Goal: Task Accomplishment & Management: Manage account settings

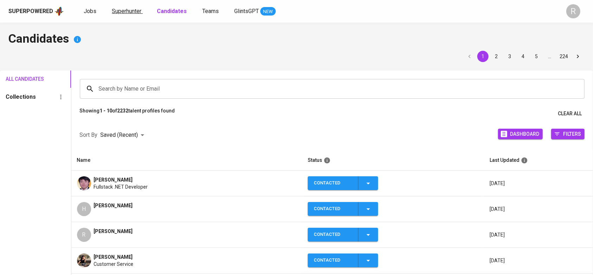
click at [119, 8] on span "Superhunter" at bounding box center [127, 11] width 30 height 7
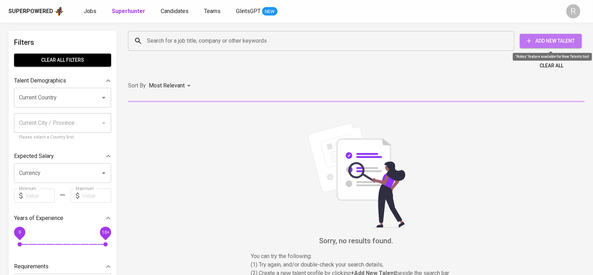
click at [543, 40] on span "Add New Talent" at bounding box center [551, 41] width 51 height 9
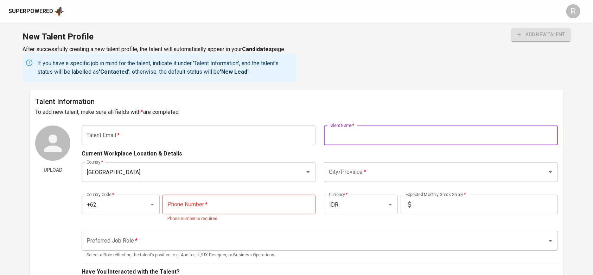
click at [370, 141] on input "text" at bounding box center [441, 135] width 234 height 20
type input "[PERSON_NAME]"
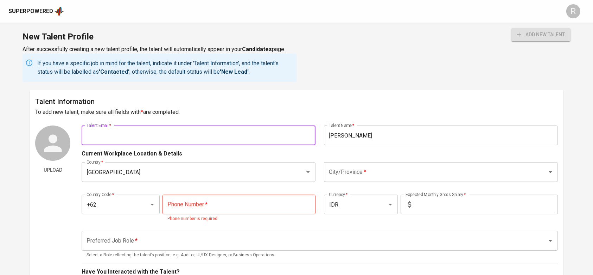
click at [204, 142] on input "text" at bounding box center [199, 135] width 234 height 20
type input "[PERSON_NAME][EMAIL_ADDRESS][PERSON_NAME][DOMAIN_NAME]"
click at [376, 135] on input "[PERSON_NAME]" at bounding box center [441, 135] width 234 height 20
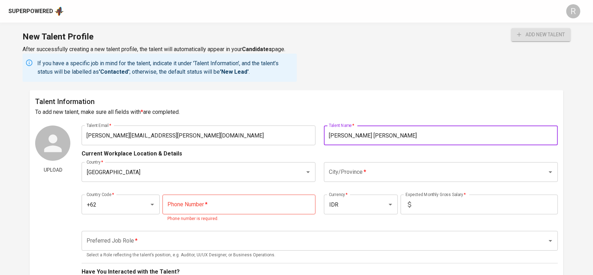
type input "[PERSON_NAME] [PERSON_NAME]"
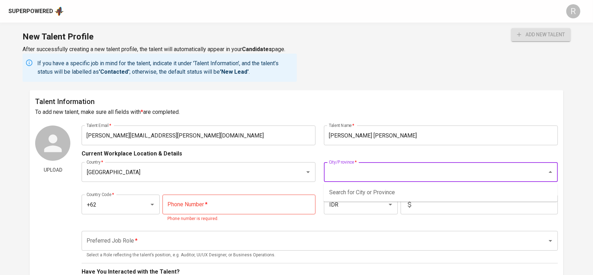
click at [357, 165] on input "City/Province   *" at bounding box center [431, 171] width 208 height 13
type input "a"
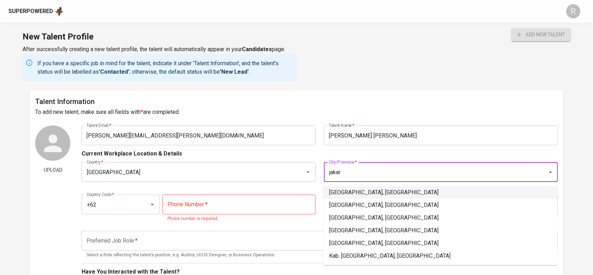
click at [350, 194] on li "[GEOGRAPHIC_DATA], [GEOGRAPHIC_DATA]" at bounding box center [441, 192] width 234 height 13
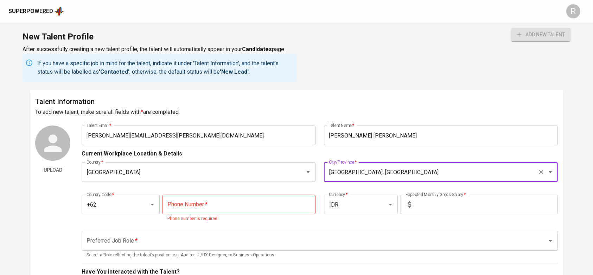
type input "[GEOGRAPHIC_DATA], [GEOGRAPHIC_DATA]"
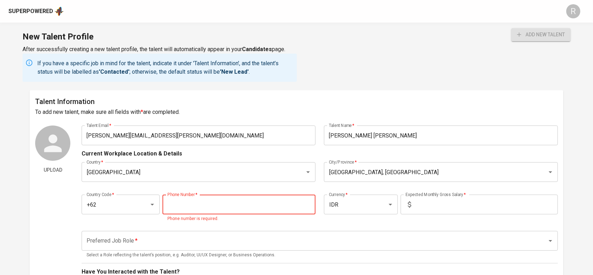
click at [244, 198] on input "tel" at bounding box center [239, 204] width 153 height 20
type input "[PHONE_NUMBER]"
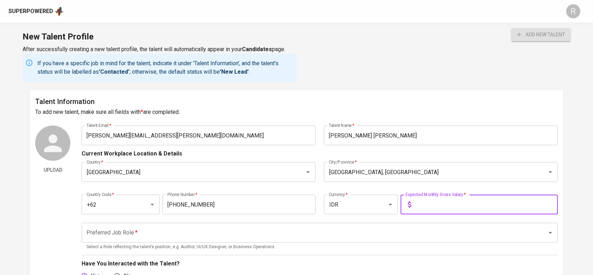
click at [447, 195] on input "text" at bounding box center [486, 204] width 144 height 20
type input "1"
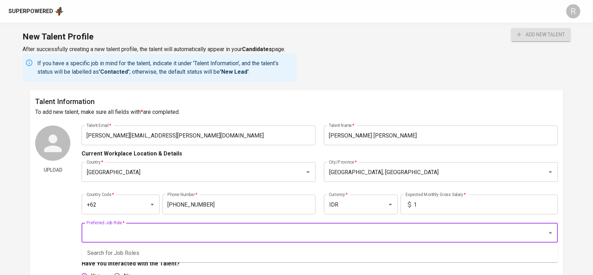
click at [287, 232] on input "Preferred Job Role   *" at bounding box center [310, 232] width 450 height 13
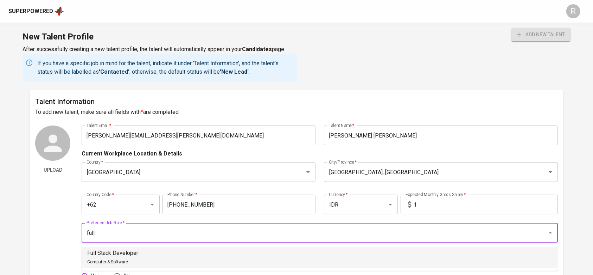
click at [231, 255] on li "Full Stack Developer Computer & Software" at bounding box center [320, 256] width 477 height 21
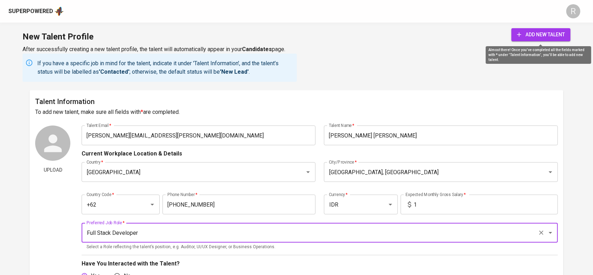
type input "Full Stack Developer"
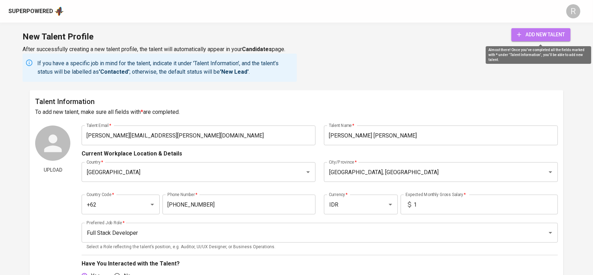
click at [545, 34] on span "add new talent" at bounding box center [541, 34] width 48 height 9
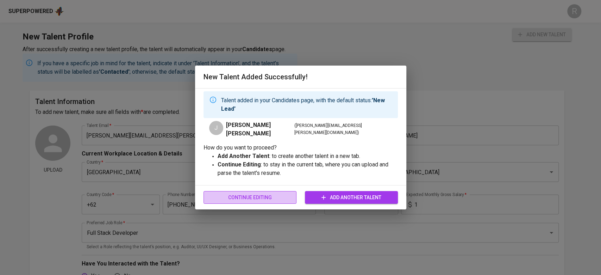
click at [266, 199] on span "Continue Editing" at bounding box center [250, 197] width 82 height 9
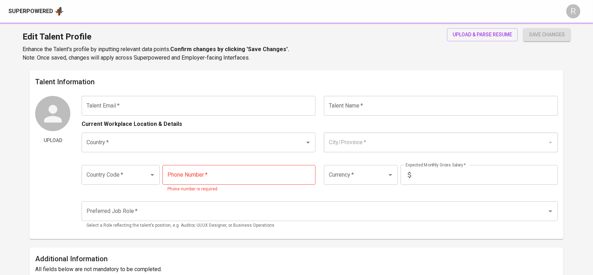
type input "[PERSON_NAME][EMAIL_ADDRESS][PERSON_NAME][DOMAIN_NAME]"
type input "[PERSON_NAME] [PERSON_NAME]"
type input "[GEOGRAPHIC_DATA]"
type input "Jakarta Selatan, DKI Jakarta"
type input "+62"
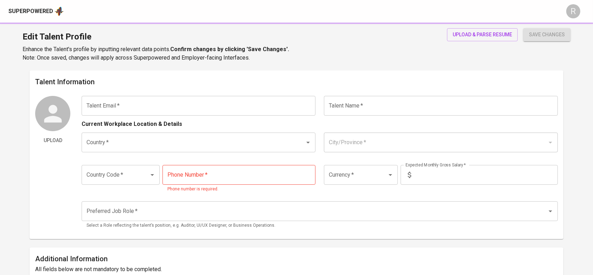
type input "818-728-897"
type input "IDR"
type input "Full Stack Developer"
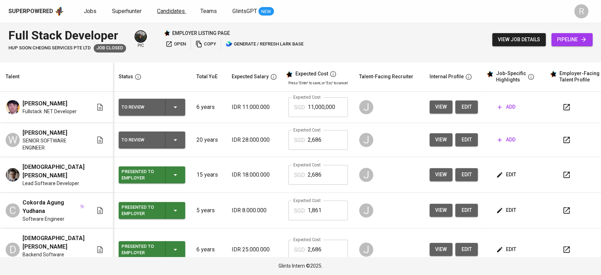
click at [166, 15] on link "Candidates" at bounding box center [171, 11] width 29 height 9
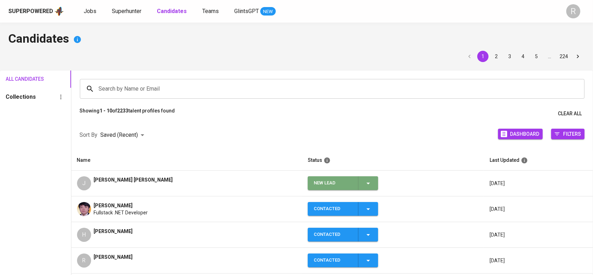
click at [365, 187] on span "New Lead" at bounding box center [343, 183] width 65 height 14
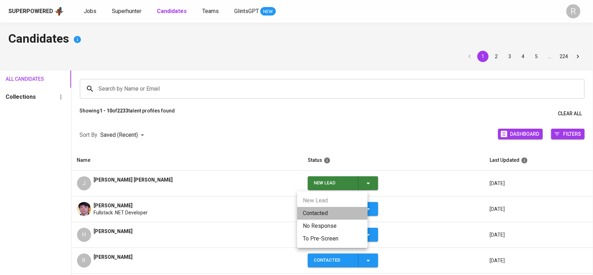
click at [323, 213] on li "Contacted" at bounding box center [332, 213] width 70 height 13
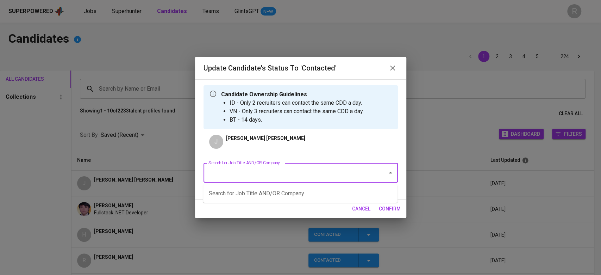
click at [261, 179] on input "Search for Job Title AND/OR Company" at bounding box center [291, 172] width 168 height 13
type input "car"
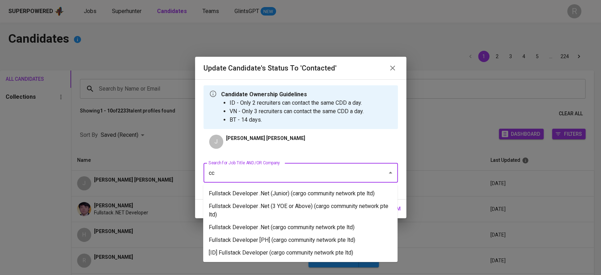
type input "ccn"
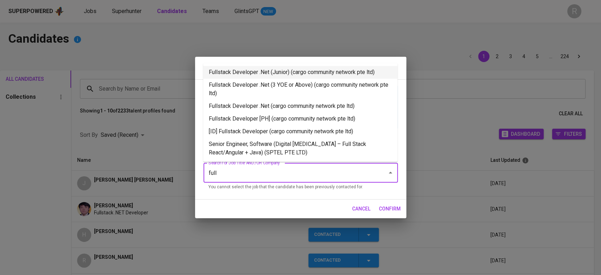
click at [278, 74] on li "Fullstack Developer .Net (Junior) (cargo community network pte ltd)" at bounding box center [300, 72] width 194 height 13
type input "full"
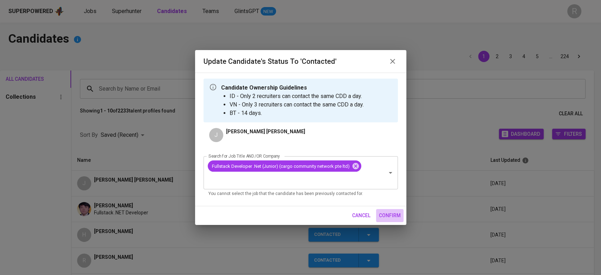
click at [389, 220] on button "confirm" at bounding box center [389, 215] width 27 height 13
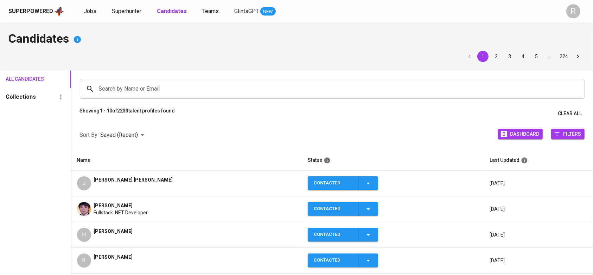
click at [121, 6] on div "Superpowered Jobs Superhunter Candidates Teams GlintsGPT NEW" at bounding box center [285, 11] width 554 height 11
click at [126, 10] on span "Superhunter" at bounding box center [127, 11] width 30 height 7
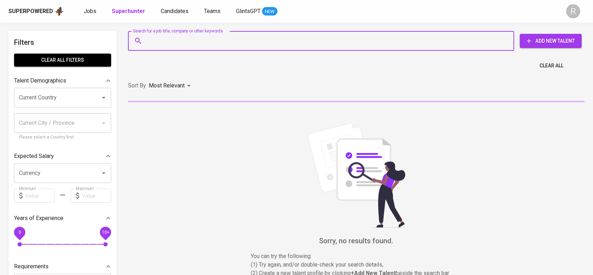
click at [175, 42] on input "Search for a job title, company or other keywords" at bounding box center [322, 40] width 355 height 13
paste input "massfikri@yahoo.co.id"
type input "massfikri@yahoo.co.id"
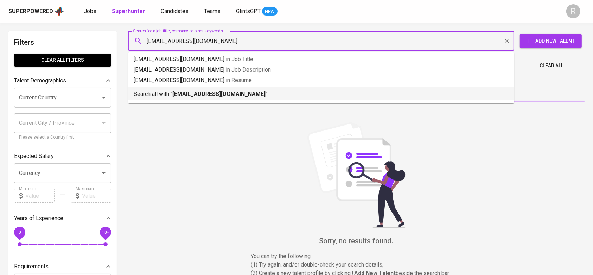
click at [166, 92] on p "Search all with " massfikri@yahoo.co.id "" at bounding box center [321, 94] width 375 height 8
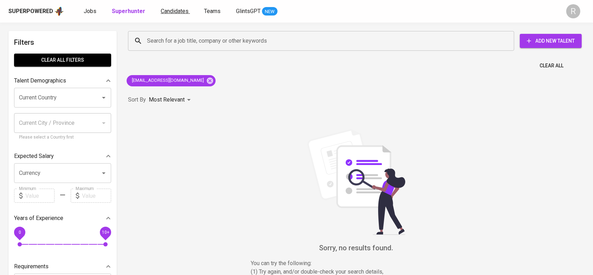
click at [181, 9] on span "Candidates" at bounding box center [175, 11] width 28 height 7
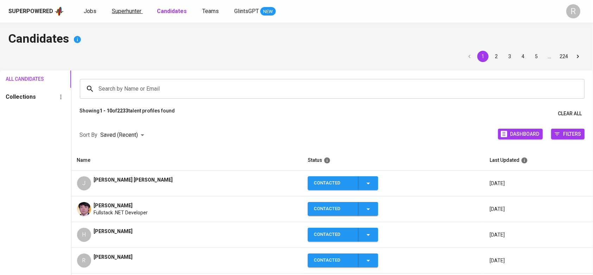
click at [114, 10] on span "Superhunter" at bounding box center [127, 11] width 30 height 7
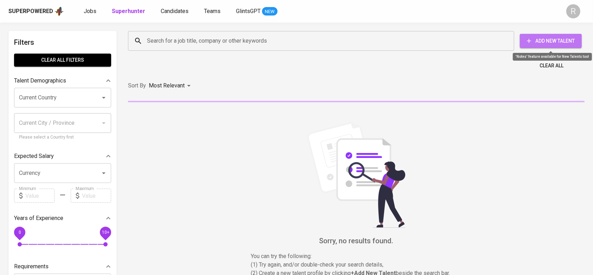
click at [547, 42] on span "Add New Talent" at bounding box center [551, 41] width 51 height 9
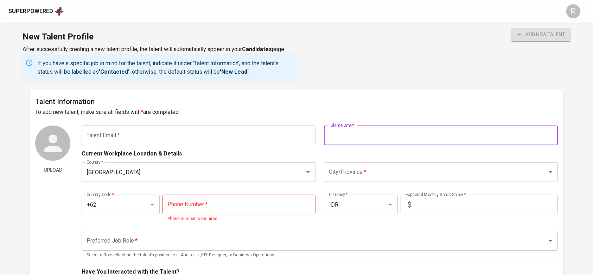
click at [349, 132] on input "text" at bounding box center [441, 135] width 234 height 20
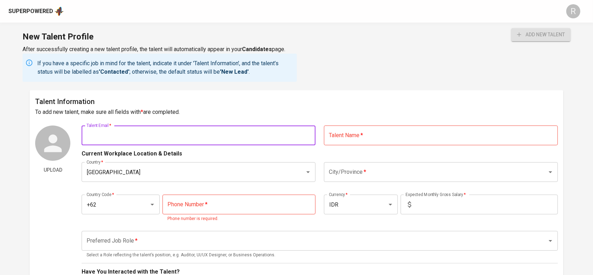
click at [210, 132] on input "text" at bounding box center [199, 135] width 234 height 20
paste input "[EMAIL_ADDRESS][DOMAIN_NAME]"
click at [298, 138] on input "[EMAIL_ADDRESS][DOMAIN_NAME]" at bounding box center [199, 135] width 234 height 20
type input "[EMAIL_ADDRESS][DOMAIN_NAME]"
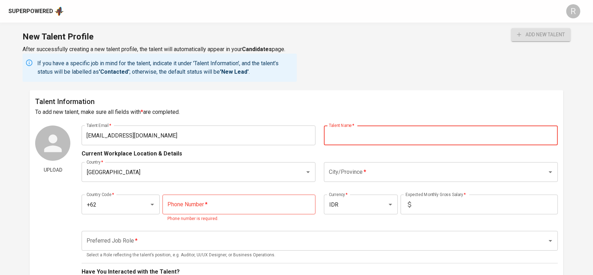
click at [348, 137] on input "text" at bounding box center [441, 135] width 234 height 20
type input "[PERSON_NAME]"
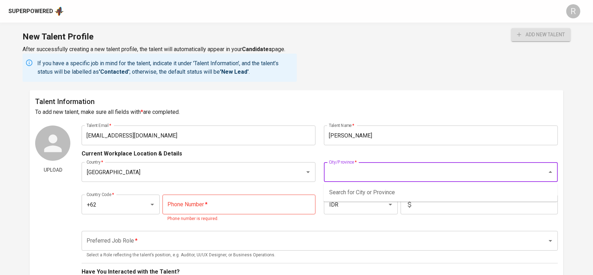
click at [366, 172] on input "City/Province   *" at bounding box center [431, 171] width 208 height 13
type input "a"
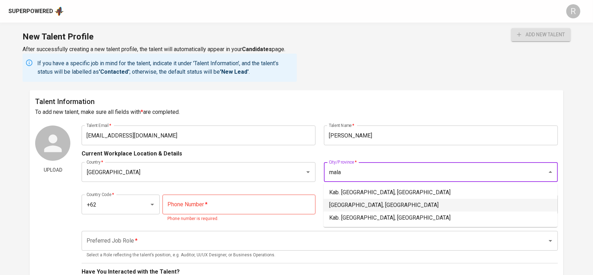
click at [348, 200] on li "Malang, Jawa Timur" at bounding box center [441, 204] width 234 height 13
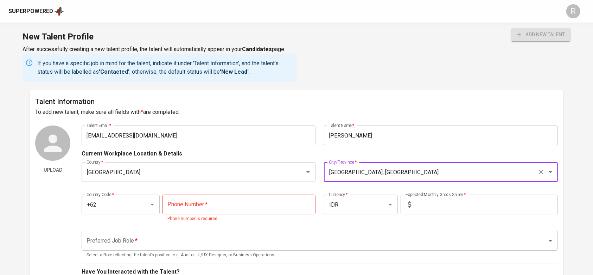
type input "Malang, Jawa Timur"
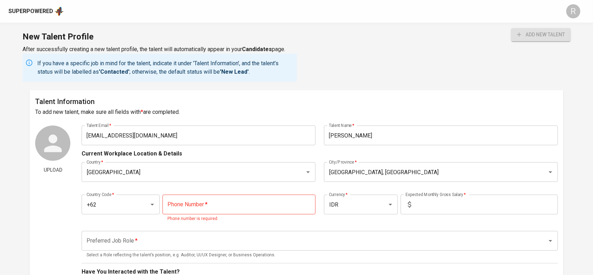
click at [498, 76] on div "New Talent Profile After successfully creating a new talent profile, the talent…" at bounding box center [296, 57] width 593 height 68
click at [197, 201] on input "tel" at bounding box center [239, 204] width 153 height 20
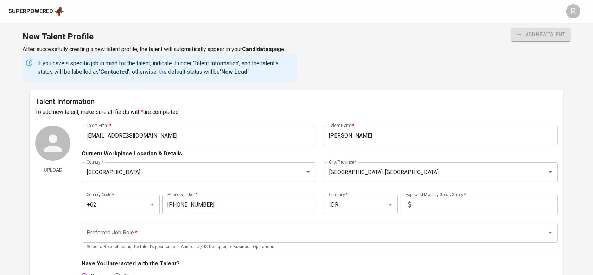
click at [160, 208] on div "Country Code   * +62 Country Code *" at bounding box center [122, 204] width 80 height 20
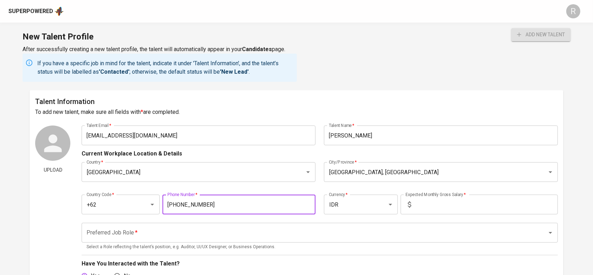
click at [190, 206] on input "813-2154-0299" at bounding box center [239, 204] width 153 height 20
type input "81321"
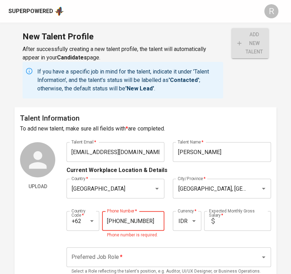
scroll to position [64, 0]
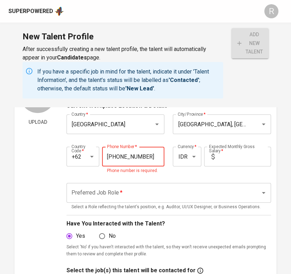
type input "813-2150-9442"
click at [220, 171] on div "Talent Email   * massfikri@yahoo.co.id Talent Email * Talent Name   * Fikri Akb…" at bounding box center [169, 236] width 204 height 317
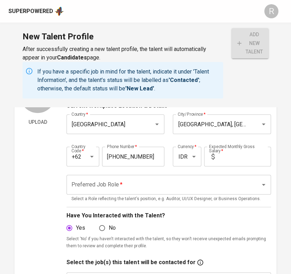
click at [221, 166] on input "text" at bounding box center [243, 157] width 53 height 20
type input "1"
click at [145, 187] on input "Preferred Job Role   *" at bounding box center [159, 184] width 178 height 13
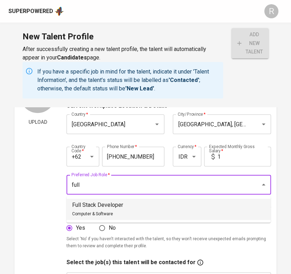
click at [100, 208] on p "Full Stack Developer" at bounding box center [97, 205] width 51 height 8
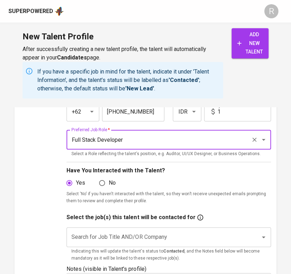
scroll to position [112, 0]
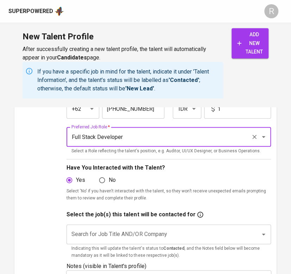
drag, startPoint x: 99, startPoint y: 152, endPoint x: 106, endPoint y: 189, distance: 37.6
click at [106, 189] on div "Talent Email   * massfikri@yahoo.co.id Talent Email * Talent Name   * Fikri Akb…" at bounding box center [169, 184] width 204 height 309
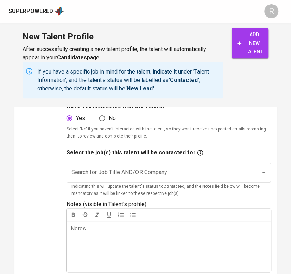
scroll to position [175, 0]
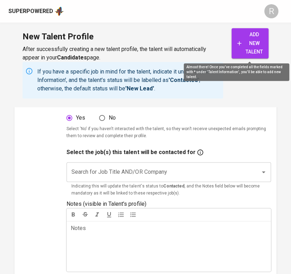
type input "Full Stack Developer"
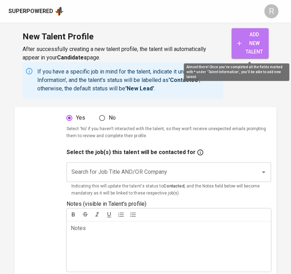
click at [255, 39] on span "add new talent" at bounding box center [250, 43] width 26 height 26
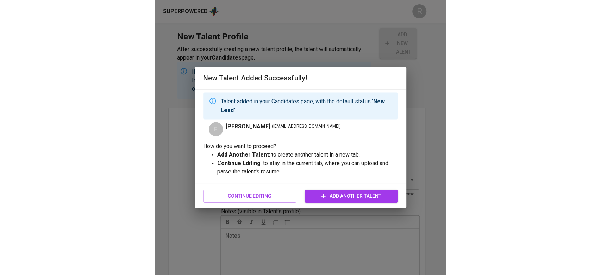
scroll to position [158, 0]
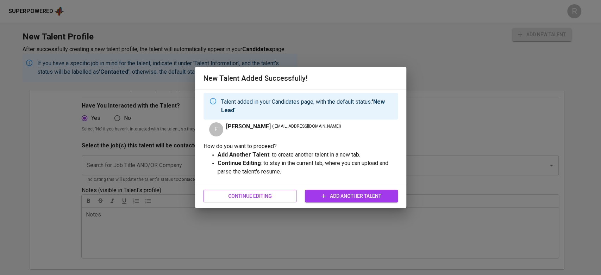
click at [255, 191] on button "Continue Editing" at bounding box center [249, 195] width 93 height 13
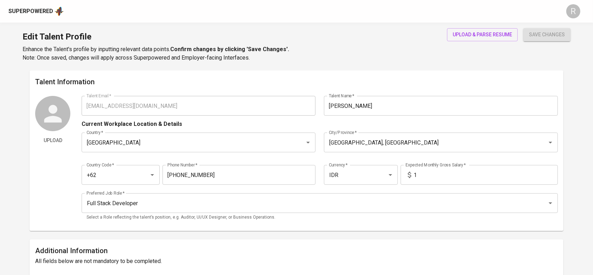
type input "[EMAIL_ADDRESS][DOMAIN_NAME]"
type input "[PERSON_NAME]"
type input "[GEOGRAPHIC_DATA]"
type input "Malang, Jawa Timur"
type input "+62"
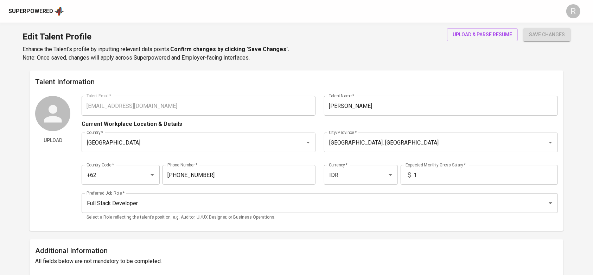
type input "813-2150-9442"
type input "IDR"
type input "Full Stack Developer"
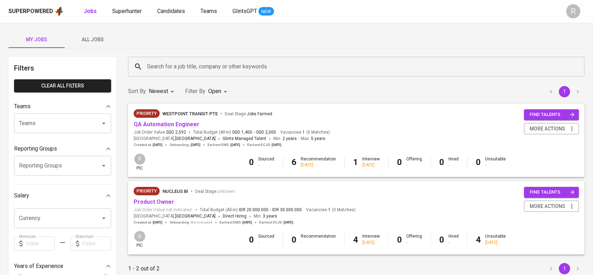
drag, startPoint x: 0, startPoint y: 0, endPoint x: 180, endPoint y: 7, distance: 180.3
click at [180, 8] on span "Candidates" at bounding box center [171, 11] width 28 height 7
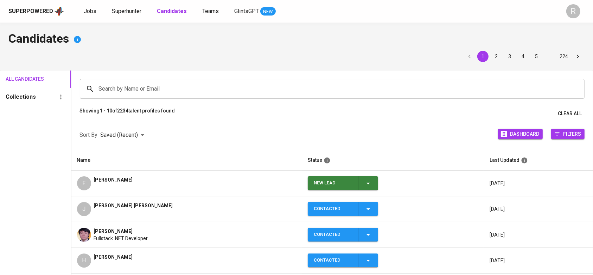
click at [364, 184] on icon "button" at bounding box center [368, 183] width 8 height 8
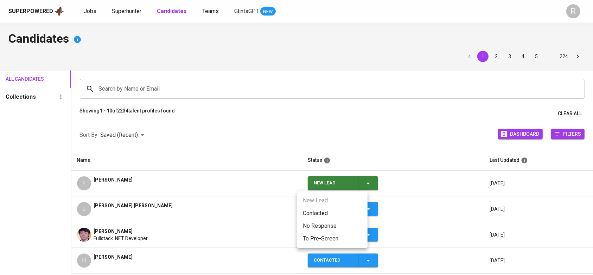
click at [319, 213] on li "Contacted" at bounding box center [332, 213] width 70 height 13
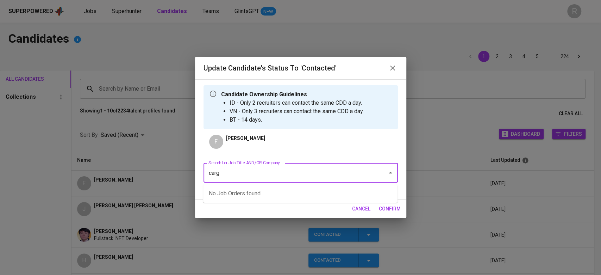
type input "cargo"
type input "ccn"
type input "c"
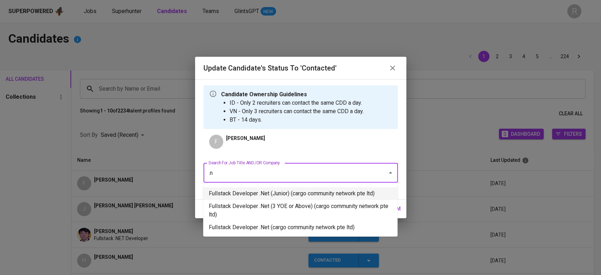
click at [261, 191] on li "Fullstack Developer .Net (Junior) (cargo community network pte ltd)" at bounding box center [300, 193] width 194 height 13
type input ".n"
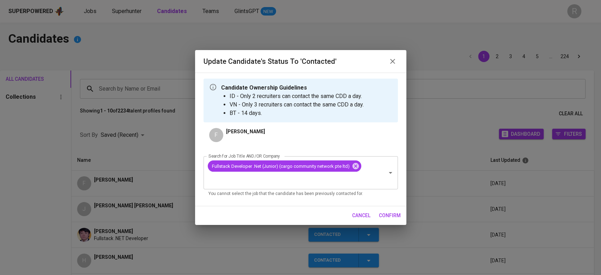
click at [391, 216] on span "confirm" at bounding box center [390, 215] width 22 height 9
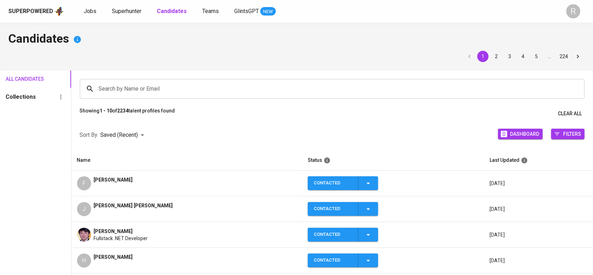
click at [175, 173] on td "F [PERSON_NAME]" at bounding box center [186, 183] width 231 height 26
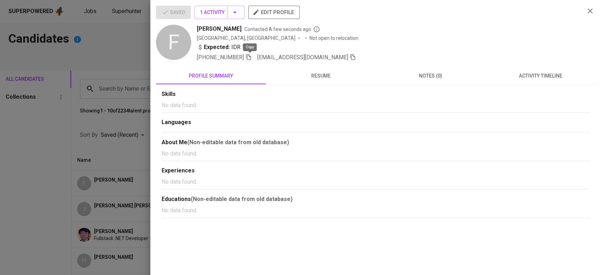
click at [248, 56] on icon "button" at bounding box center [248, 57] width 6 height 6
click at [94, 183] on div at bounding box center [300, 137] width 601 height 275
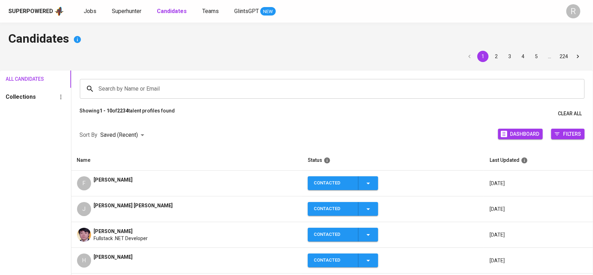
click at [82, 237] on img at bounding box center [84, 234] width 14 height 14
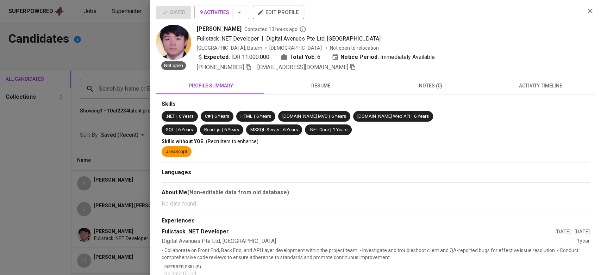
click at [322, 83] on span "resume" at bounding box center [320, 85] width 101 height 9
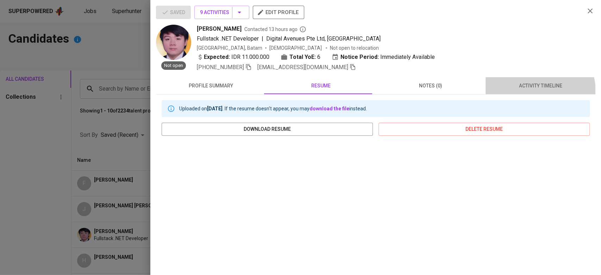
click at [520, 93] on button "activity timeline" at bounding box center [540, 85] width 110 height 17
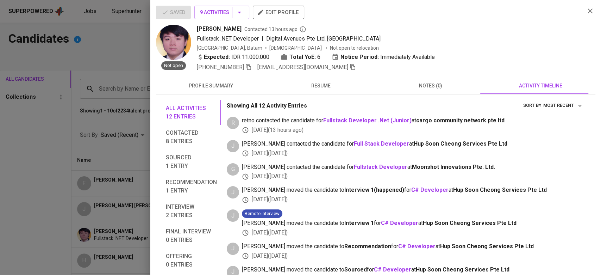
click at [587, 11] on icon "button" at bounding box center [589, 10] width 5 height 5
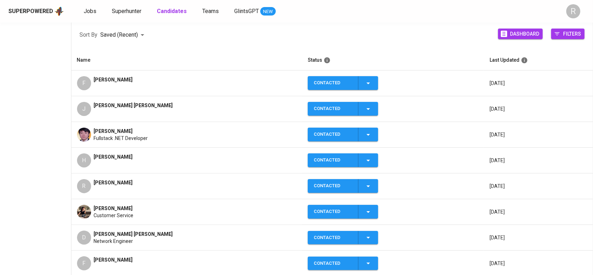
scroll to position [99, 0]
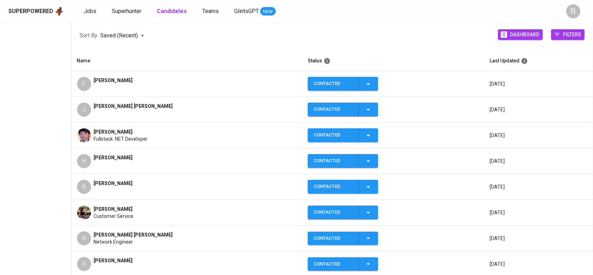
click at [194, 113] on div "J [PERSON_NAME] [PERSON_NAME]" at bounding box center [187, 109] width 220 height 14
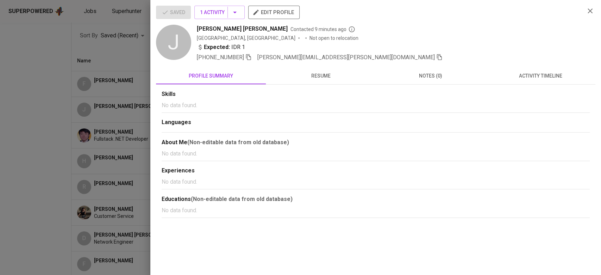
click at [120, 144] on div at bounding box center [300, 137] width 601 height 275
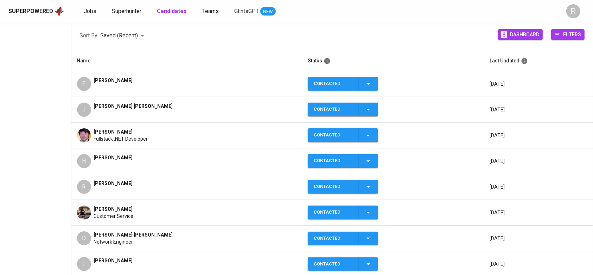
click at [103, 159] on span "[PERSON_NAME]" at bounding box center [113, 157] width 39 height 7
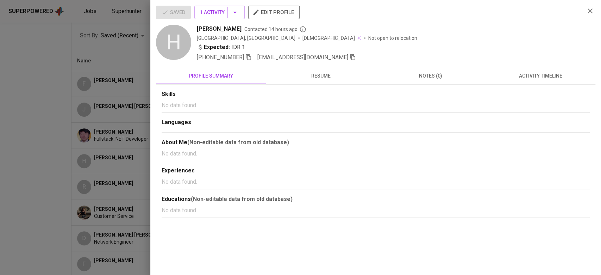
click at [556, 74] on span "activity timeline" at bounding box center [540, 75] width 101 height 9
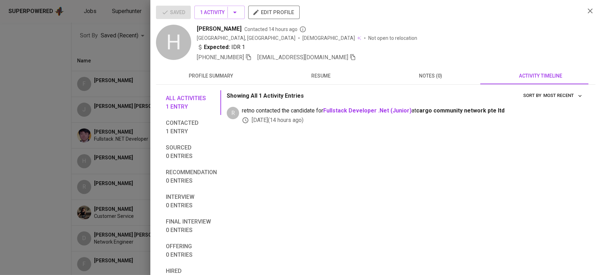
click at [416, 71] on span "notes (0)" at bounding box center [430, 75] width 101 height 9
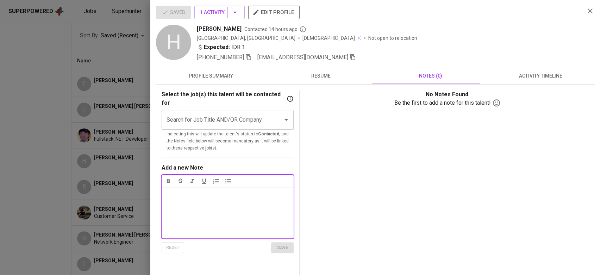
click at [222, 117] on input "Search for Job Title AND/OR Company" at bounding box center [218, 119] width 106 height 13
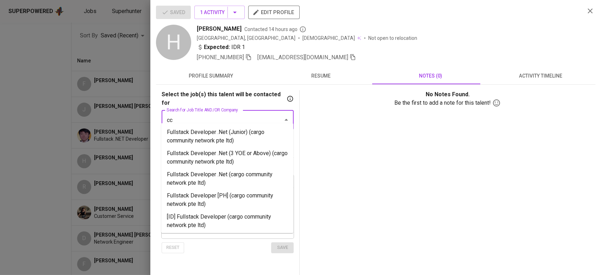
type input "ccn"
click at [214, 126] on li "Fullstack Developer .Net (Junior) (cargo community network pte ltd)" at bounding box center [227, 136] width 132 height 21
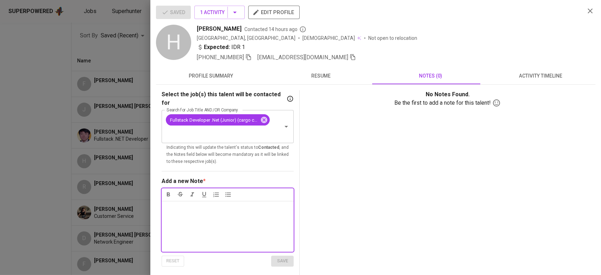
click at [170, 204] on p "Notes * ﻿" at bounding box center [228, 208] width 124 height 8
copy span "English below requirement"
click at [253, 225] on div "English below requirement" at bounding box center [228, 226] width 132 height 51
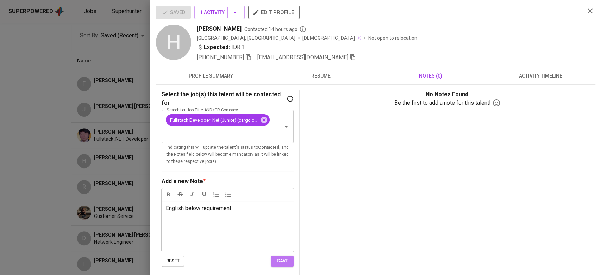
click at [282, 257] on span "save" at bounding box center [282, 261] width 15 height 8
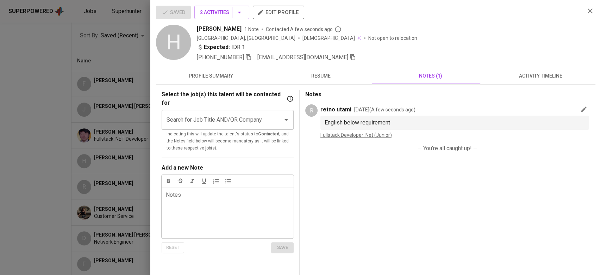
click at [54, 204] on div at bounding box center [300, 137] width 601 height 275
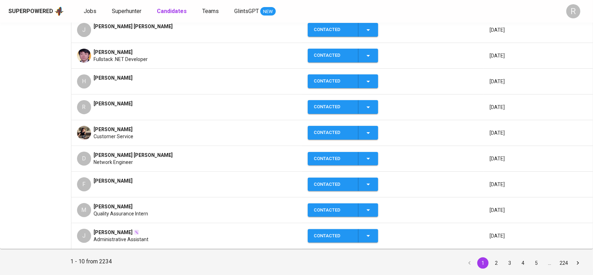
scroll to position [179, 0]
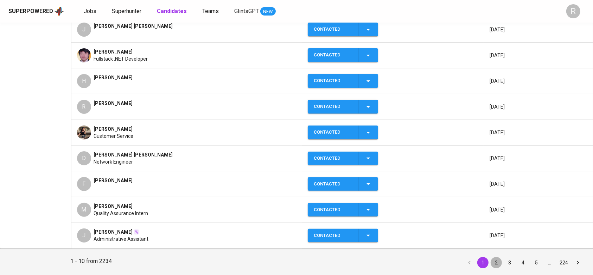
click at [498, 260] on button "2" at bounding box center [496, 262] width 11 height 11
